Goal: Navigation & Orientation: Find specific page/section

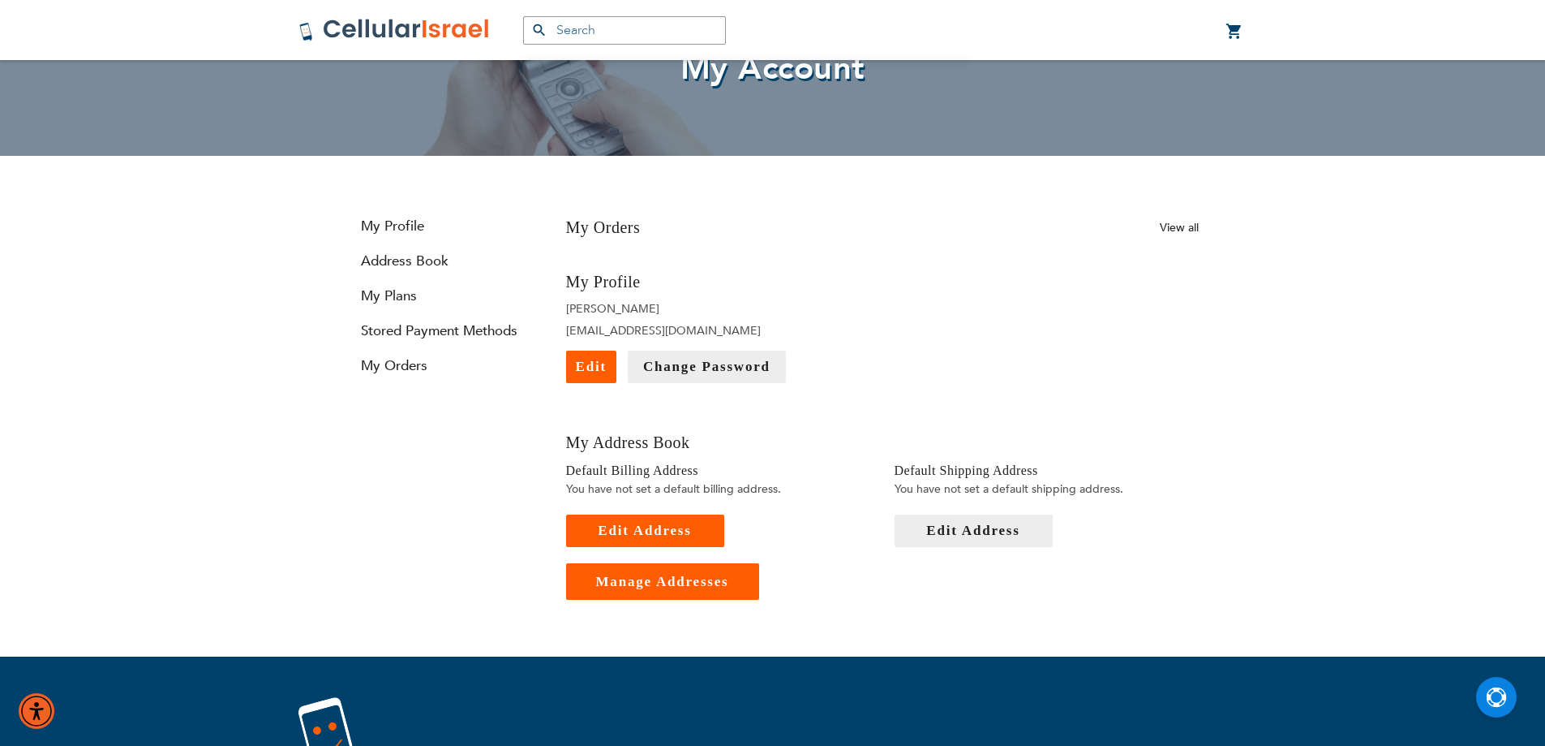
scroll to position [81, 0]
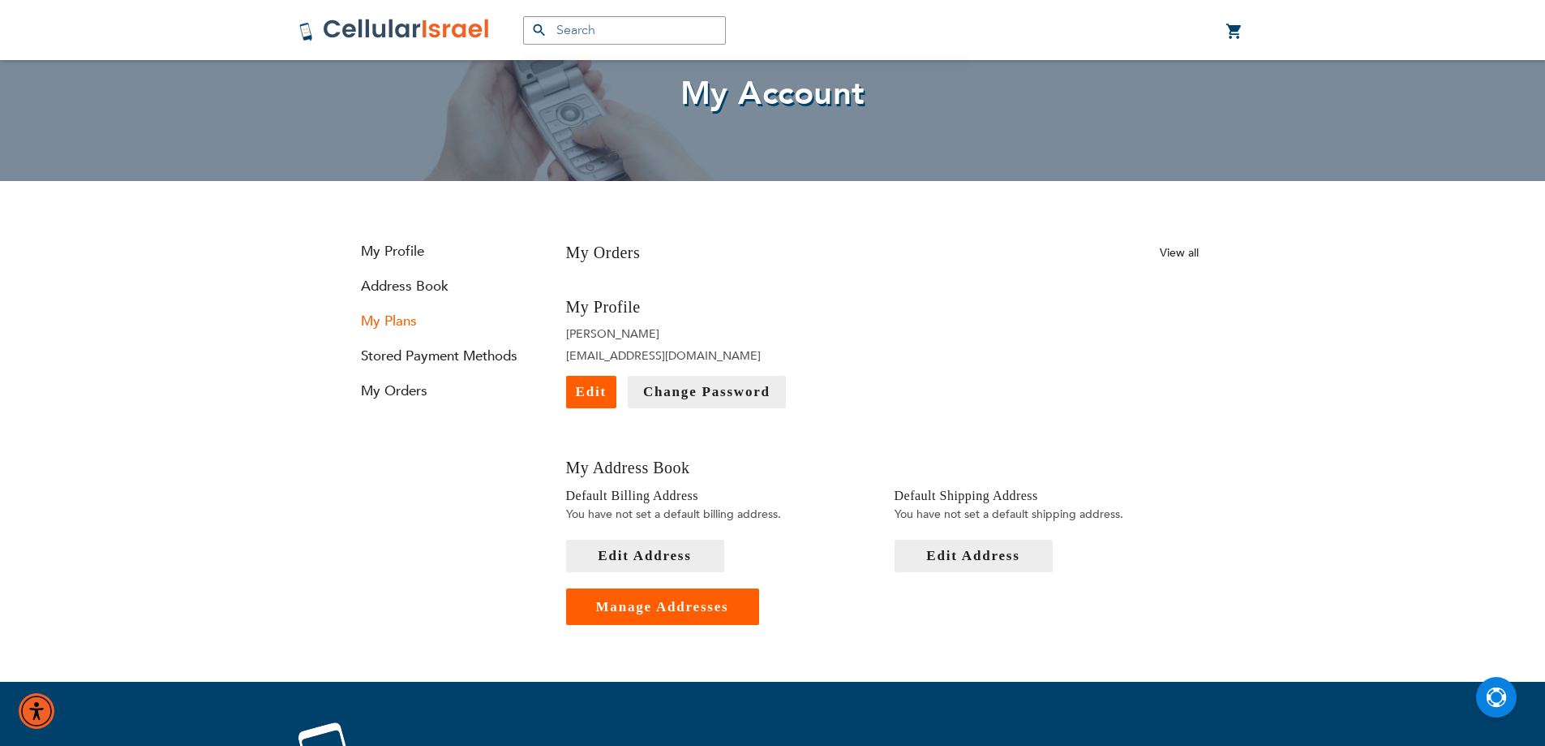
click at [406, 318] on link "My Plans" at bounding box center [444, 321] width 195 height 19
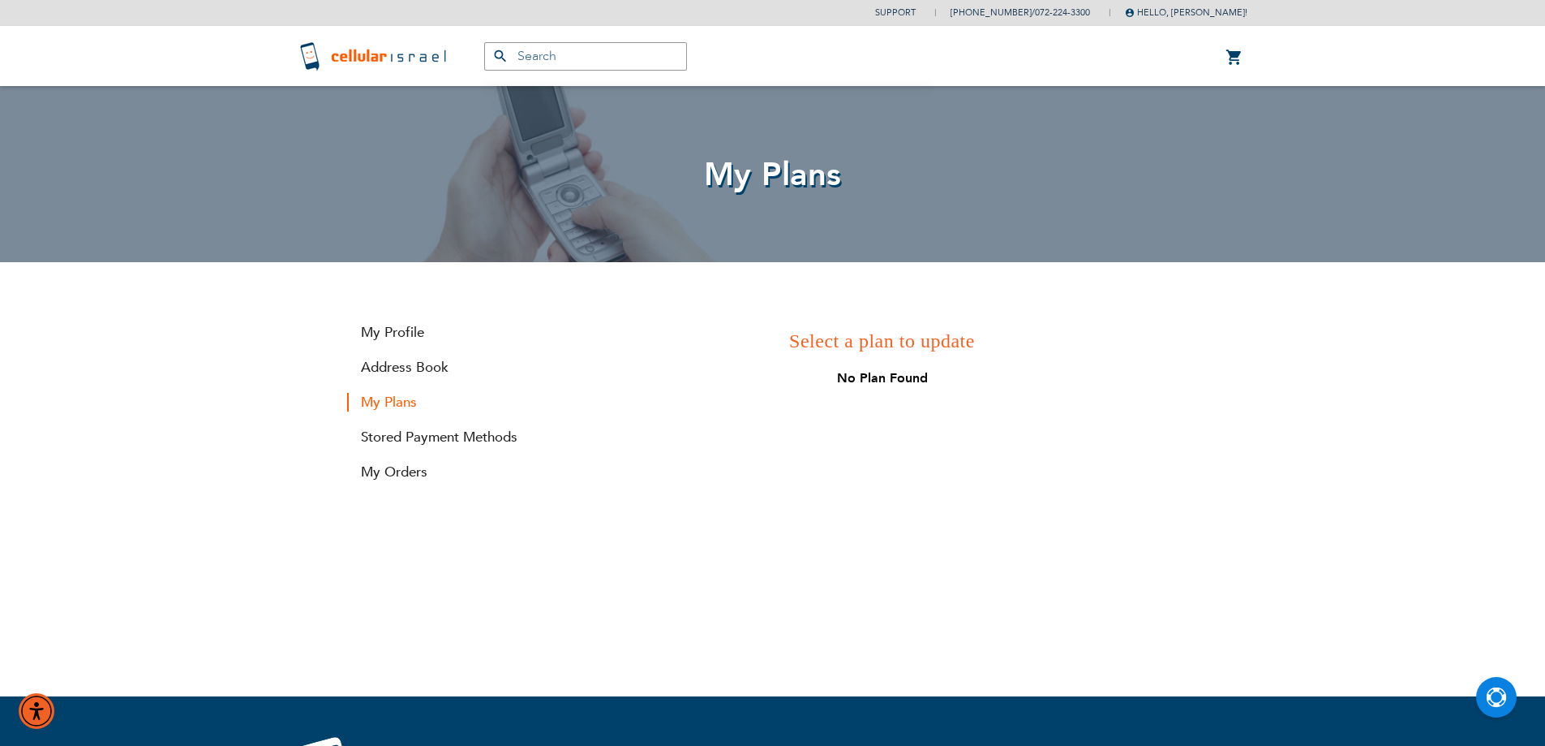
click at [936, 342] on h3 "Select a plan to update" at bounding box center [882, 341] width 633 height 28
click at [869, 381] on div "No Plan Found" at bounding box center [882, 378] width 633 height 23
click at [366, 399] on strong "My Plans" at bounding box center [444, 402] width 195 height 19
click at [370, 364] on link "Address Book" at bounding box center [444, 367] width 195 height 19
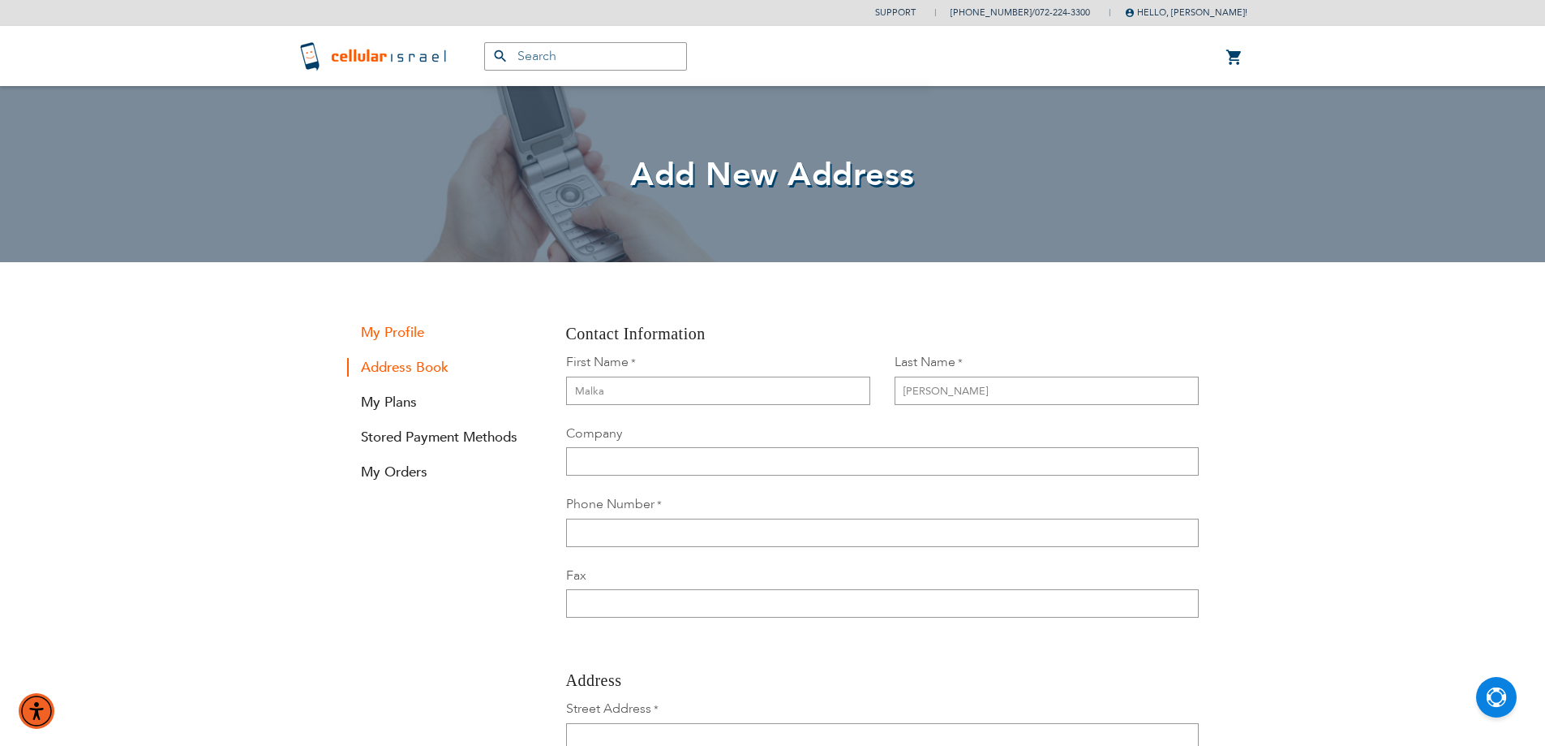
click at [372, 336] on link "My Profile" at bounding box center [444, 332] width 195 height 19
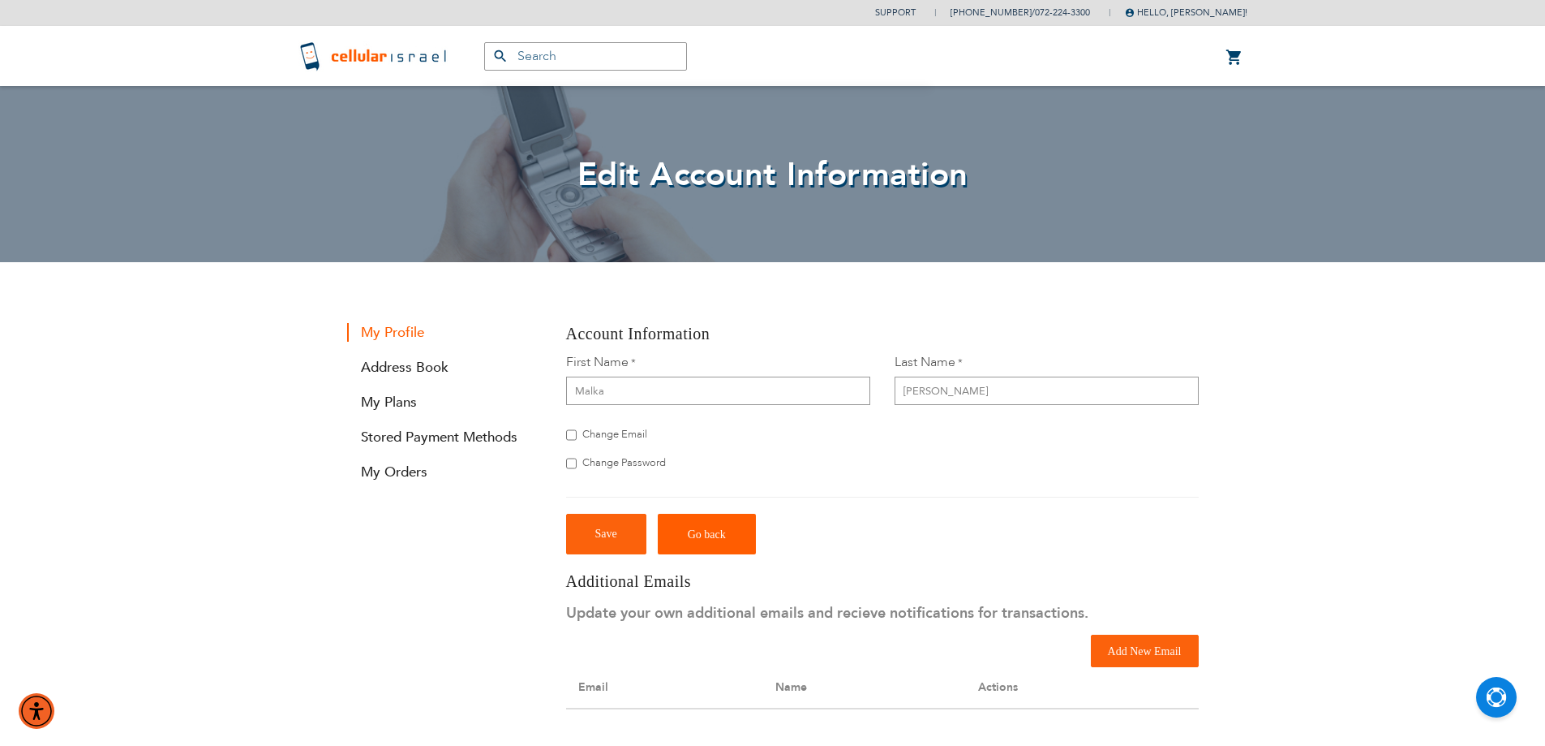
click at [369, 482] on li "My Orders" at bounding box center [444, 471] width 195 height 35
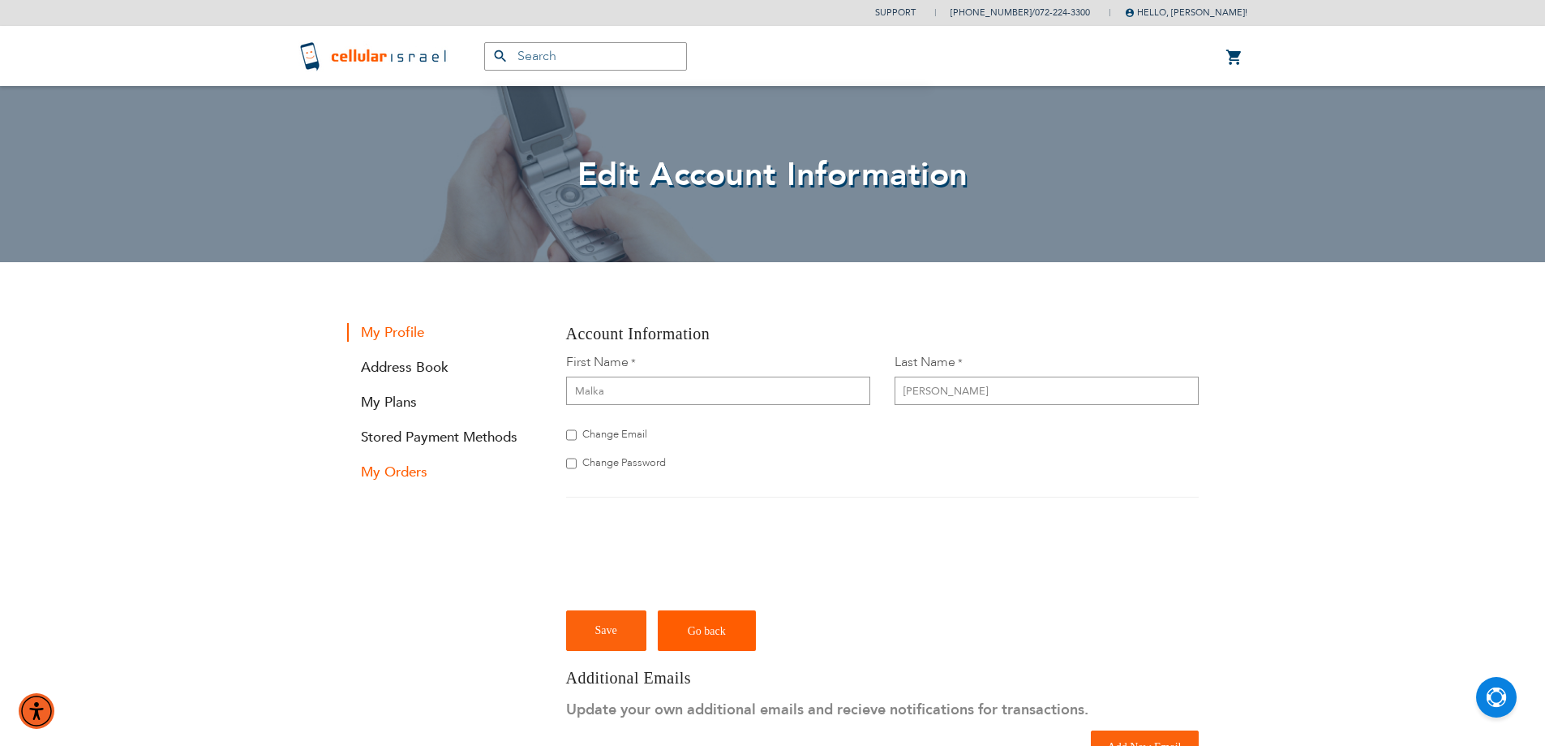
click at [369, 475] on link "My Orders" at bounding box center [444, 471] width 195 height 19
